Goal: Find specific page/section: Find specific page/section

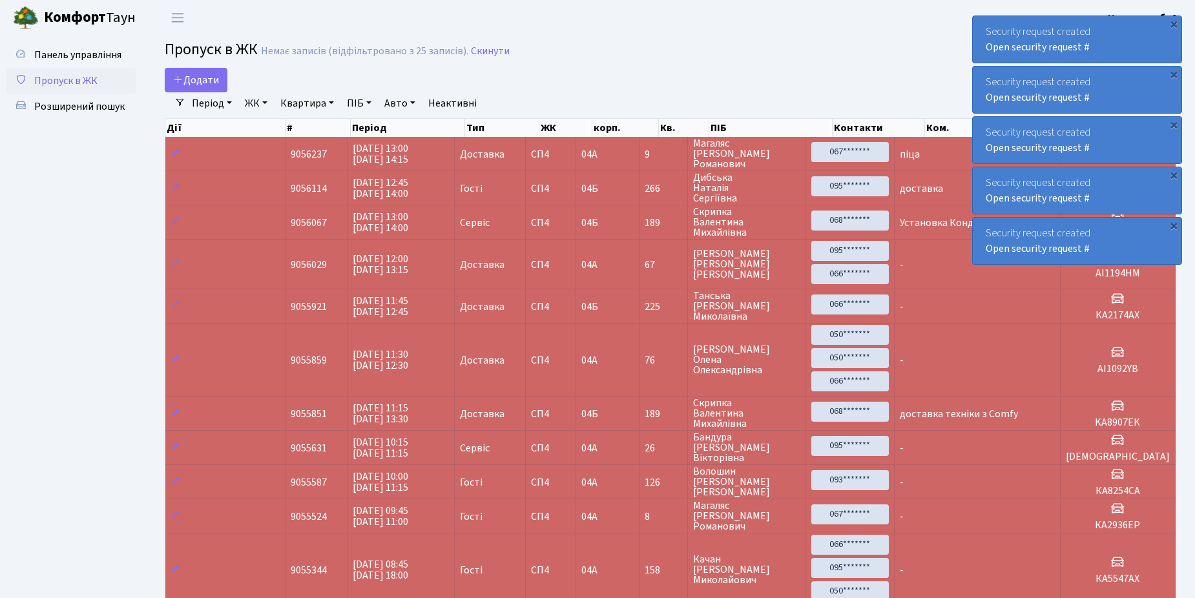
select select "25"
click at [67, 105] on span "Розширений пошук" at bounding box center [79, 106] width 90 height 14
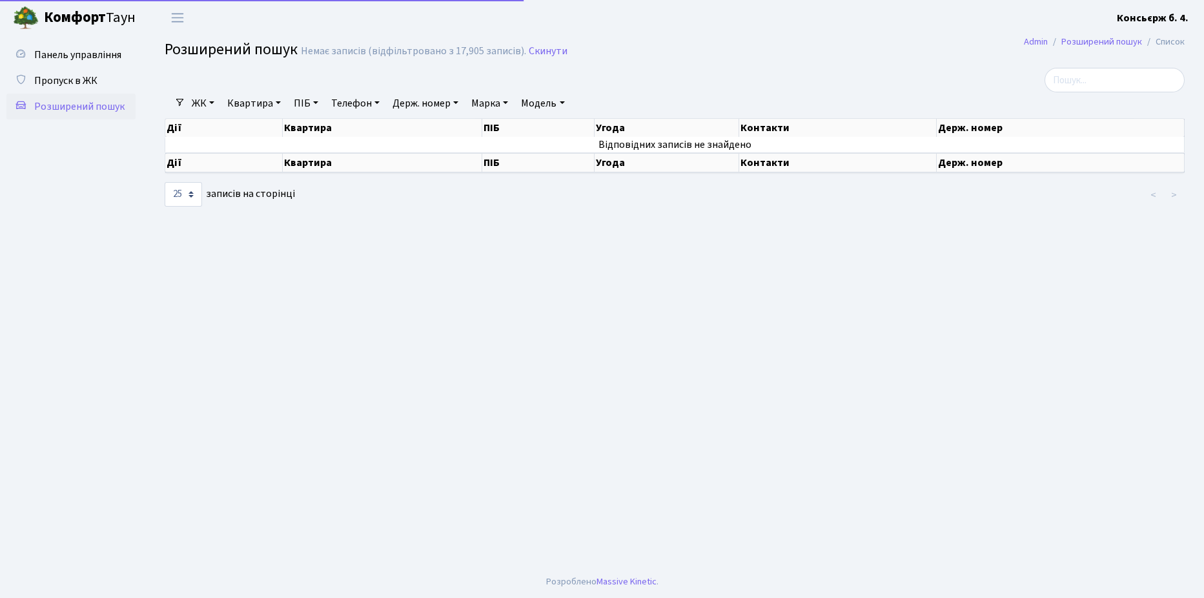
select select "25"
click at [74, 77] on span "Пропуск в ЖК" at bounding box center [65, 81] width 63 height 14
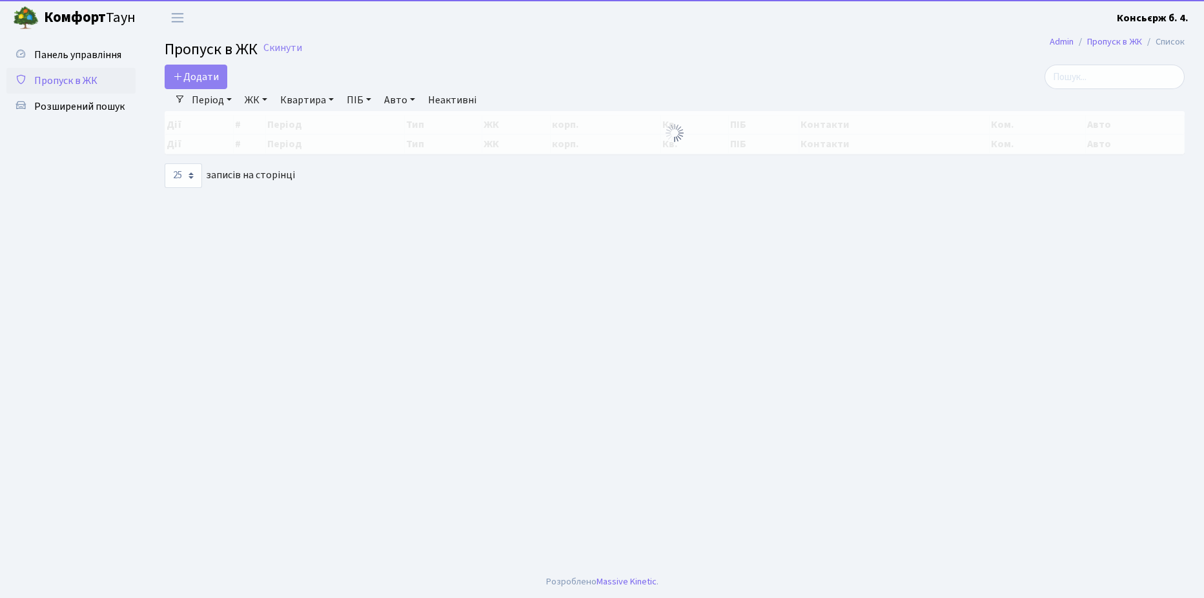
select select "25"
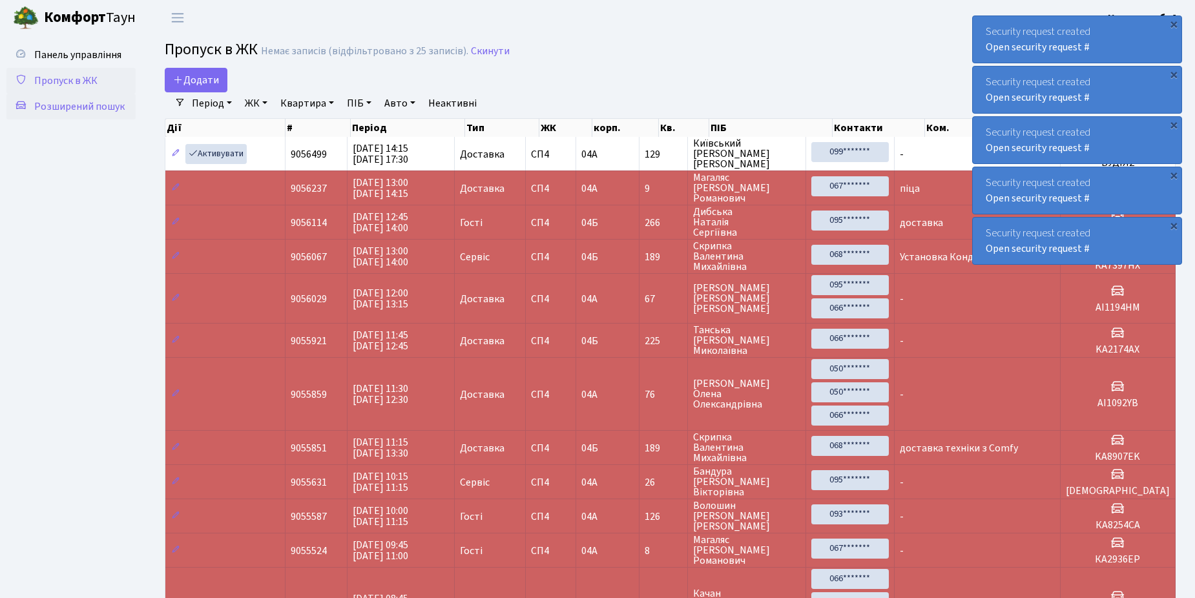
click at [81, 107] on span "Розширений пошук" at bounding box center [79, 106] width 90 height 14
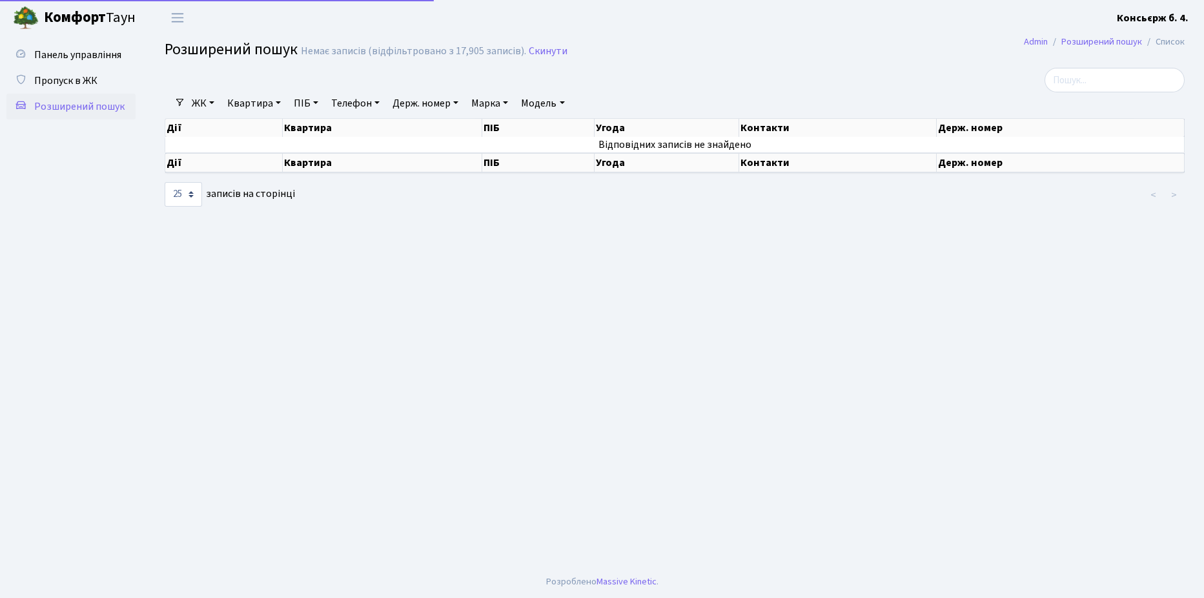
select select "25"
click at [76, 78] on span "Пропуск в ЖК" at bounding box center [65, 81] width 63 height 14
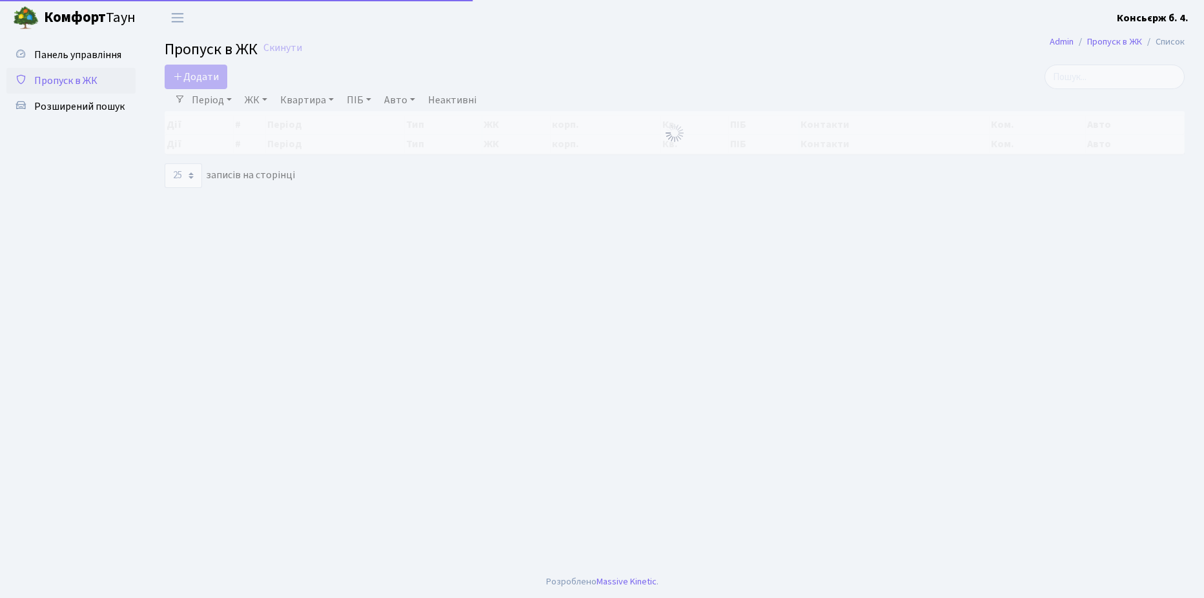
select select "25"
